Goal: Find specific page/section: Find specific page/section

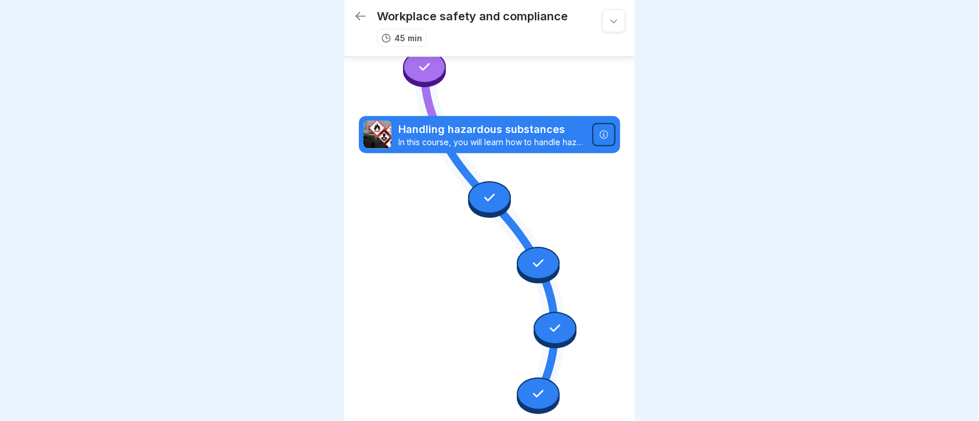
scroll to position [368, 0]
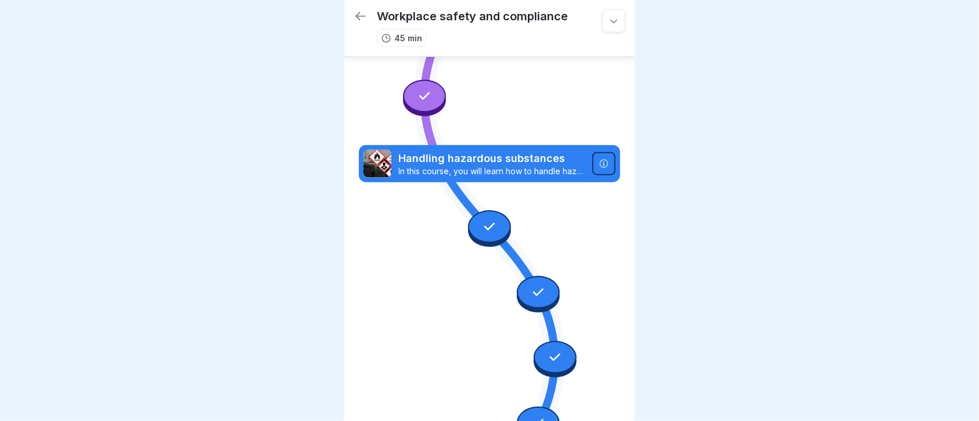
drag, startPoint x: 700, startPoint y: 0, endPoint x: 707, endPoint y: 242, distance: 242.3
click at [707, 243] on div at bounding box center [489, 210] width 979 height 421
click at [530, 315] on div at bounding box center [538, 423] width 43 height 33
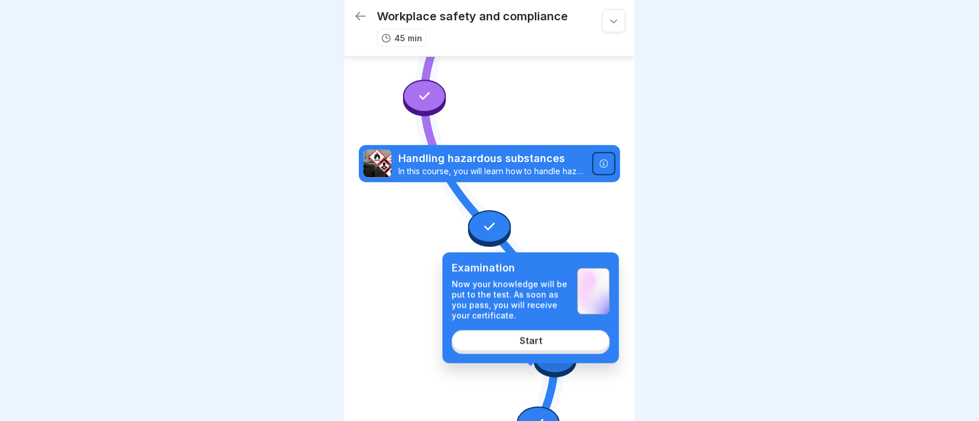
click at [694, 315] on div at bounding box center [489, 210] width 979 height 421
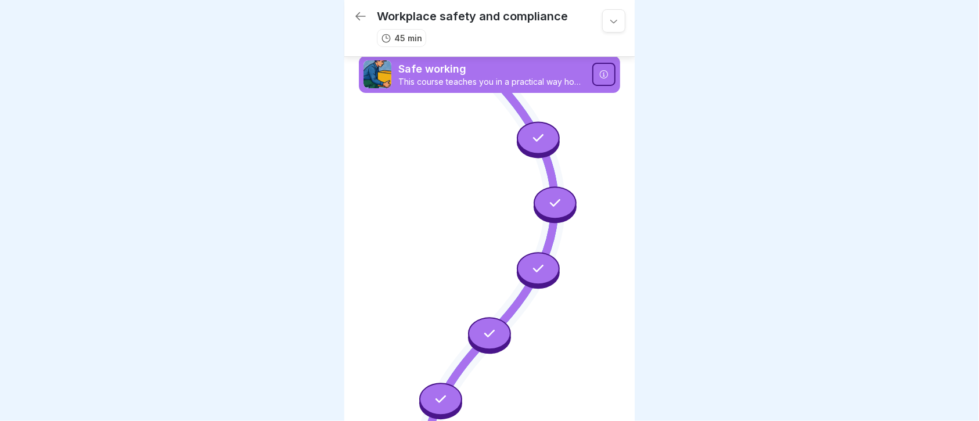
scroll to position [0, 0]
click at [358, 21] on icon at bounding box center [361, 16] width 14 height 14
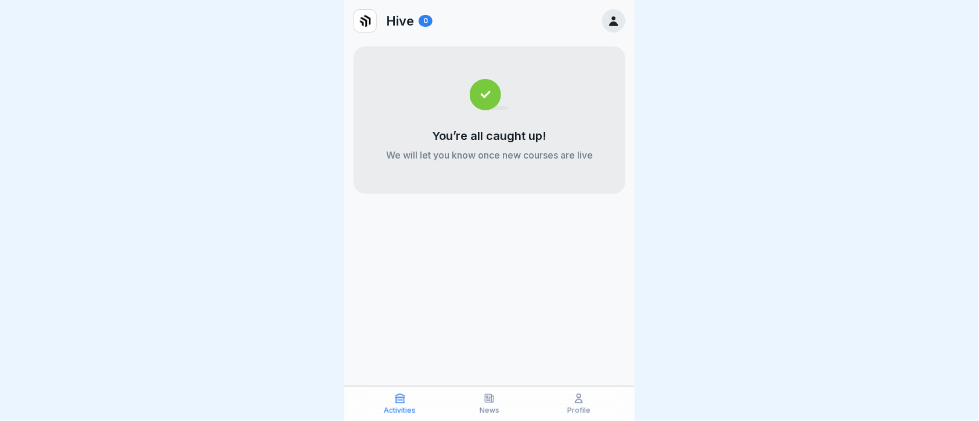
click at [571, 315] on p "Profile" at bounding box center [578, 411] width 23 height 8
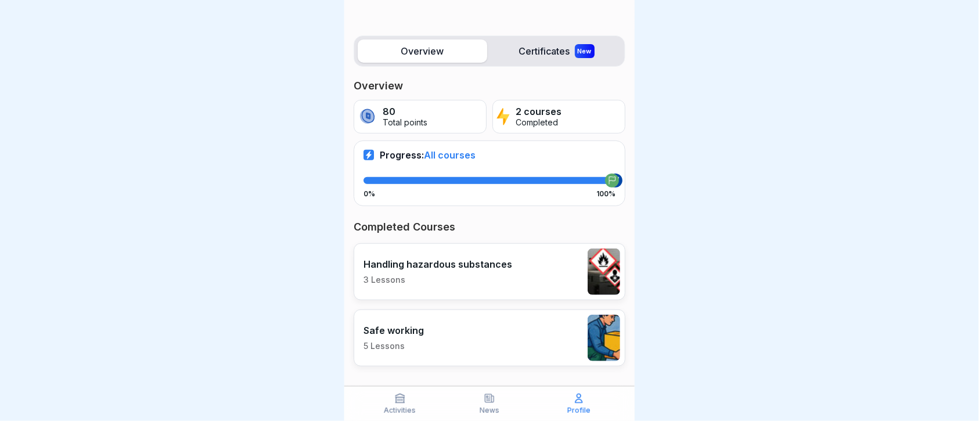
click at [519, 53] on label "Certificates New" at bounding box center [557, 50] width 130 height 23
